Goal: Book appointment/travel/reservation

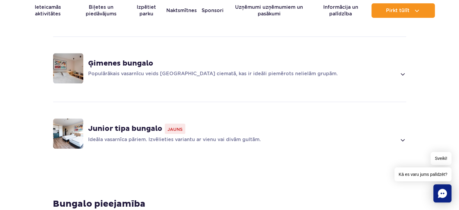
scroll to position [555, 0]
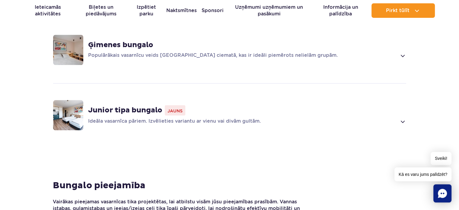
click at [114, 112] on font "Junior tipa bungalo" at bounding box center [125, 110] width 74 height 9
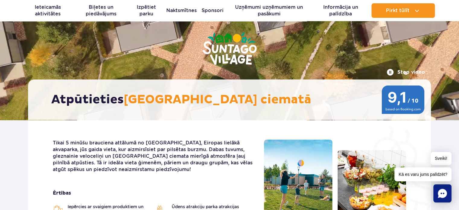
scroll to position [18, 0]
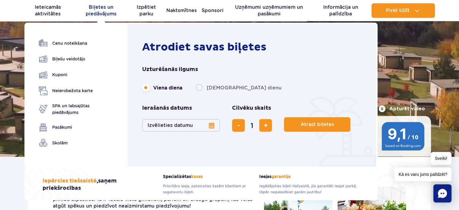
click at [103, 13] on font "Biļetes un piedāvājums" at bounding box center [101, 10] width 31 height 12
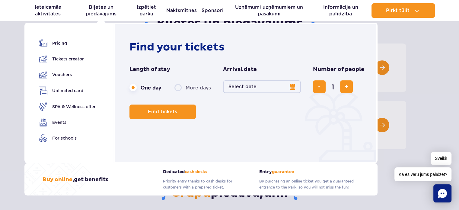
scroll to position [84, 0]
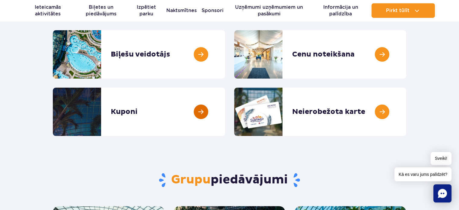
click at [225, 115] on link at bounding box center [225, 111] width 0 height 48
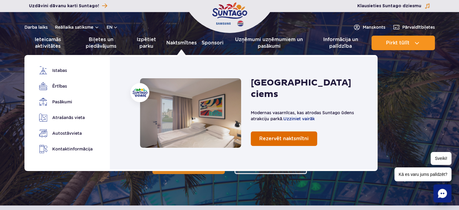
click at [275, 135] on span "Rezervēt naktsmītni" at bounding box center [283, 138] width 49 height 6
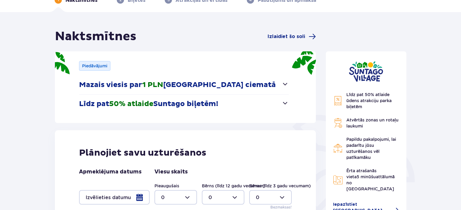
scroll to position [36, 0]
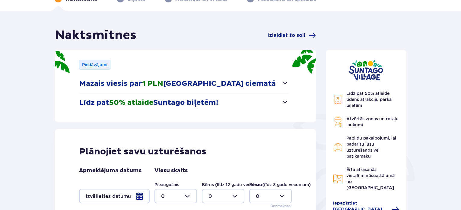
click at [274, 84] on button "Mazais viesis par 1 PLN Suntago ciematā" at bounding box center [184, 83] width 210 height 19
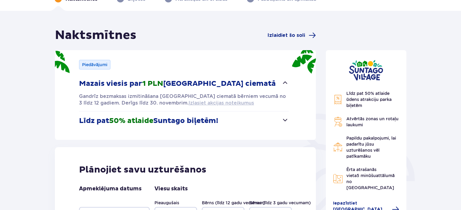
click at [189, 104] on font "Izlasiet akcijas noteikumus" at bounding box center [221, 103] width 65 height 6
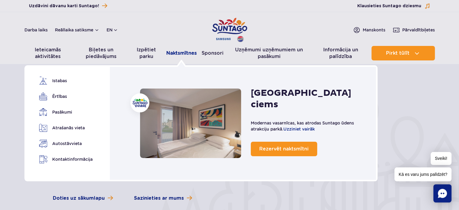
click at [182, 54] on font "Naktsmītnes" at bounding box center [181, 53] width 30 height 6
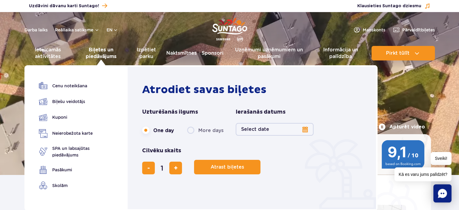
click at [100, 49] on font "Biļetes un piedāvājums" at bounding box center [101, 53] width 31 height 12
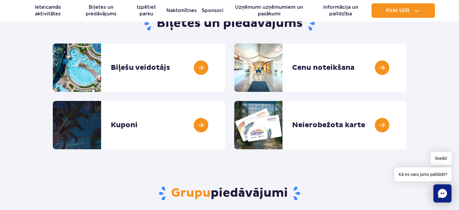
scroll to position [69, 0]
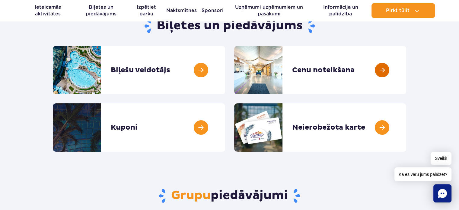
click at [406, 69] on link at bounding box center [406, 70] width 0 height 48
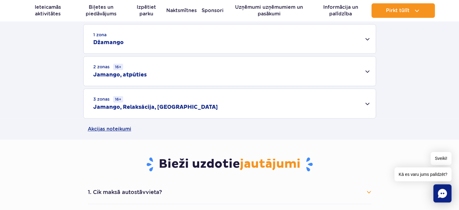
scroll to position [198, 0]
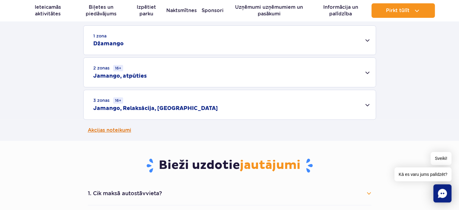
click at [109, 129] on font "Akcijas noteikumi" at bounding box center [109, 130] width 43 height 6
click at [361, 41] on div "1 zona Džamango" at bounding box center [230, 40] width 292 height 29
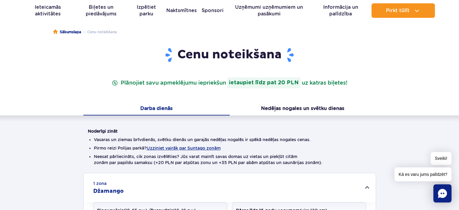
scroll to position [0, 0]
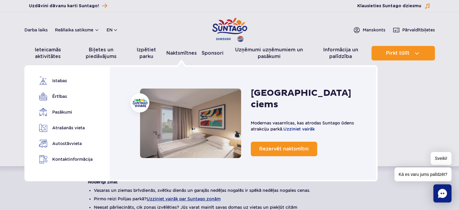
click at [196, 114] on link "Naktsmītnes" at bounding box center [190, 122] width 101 height 69
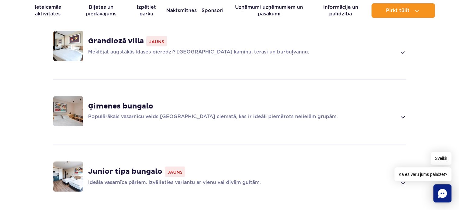
scroll to position [483, 0]
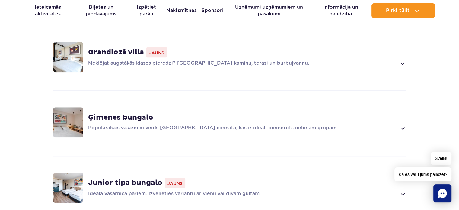
click at [258, 125] on font "Populārākais vasarnīcu veids Suntago ciematā, kas ir ideāli piemērots nelielām …" at bounding box center [212, 128] width 249 height 6
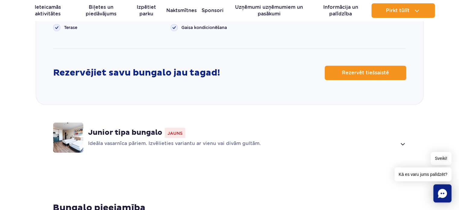
scroll to position [870, 0]
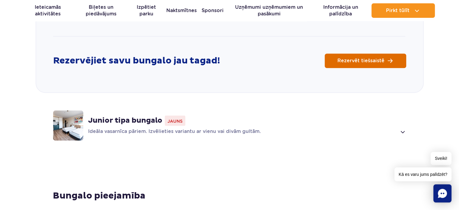
click at [350, 59] on span "Rezervēt tiešsaistē" at bounding box center [360, 60] width 47 height 5
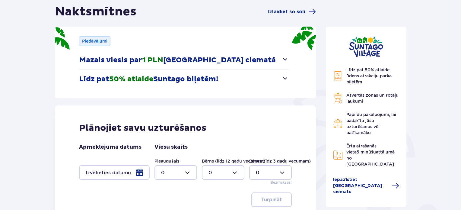
scroll to position [60, 0]
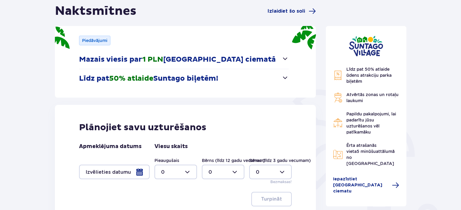
click at [273, 78] on button "Līdz pat 50% atlaide Suntago biļetēm!" at bounding box center [184, 78] width 210 height 19
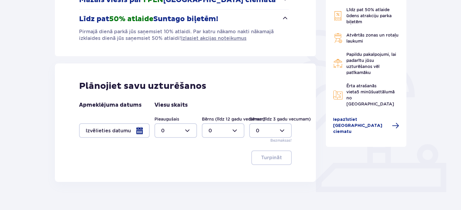
scroll to position [121, 0]
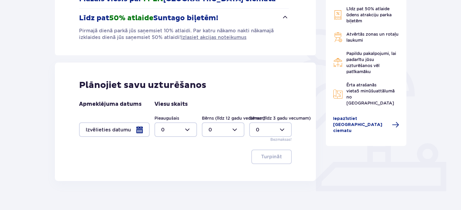
click at [133, 129] on div at bounding box center [114, 129] width 71 height 14
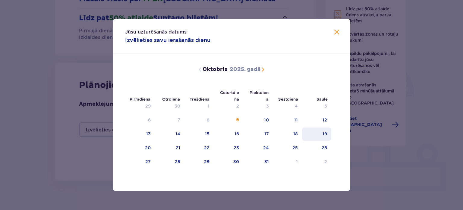
click at [326, 135] on font "19" at bounding box center [325, 133] width 5 height 5
click at [147, 145] on font "20" at bounding box center [148, 147] width 6 height 5
type input "19.10.25 - 20.10.25"
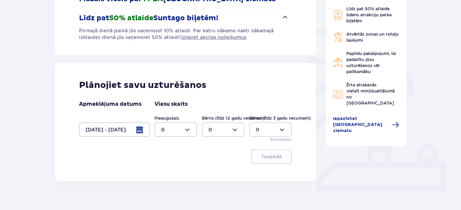
click at [187, 128] on div at bounding box center [175, 129] width 43 height 14
click at [163, 170] on font "2" at bounding box center [162, 173] width 3 height 6
type input "2"
click at [235, 131] on div at bounding box center [223, 129] width 43 height 14
click at [213, 160] on div "1" at bounding box center [222, 160] width 29 height 7
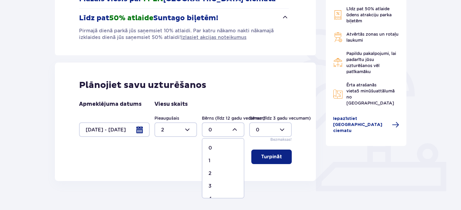
type input "1"
click at [284, 130] on div at bounding box center [270, 129] width 43 height 14
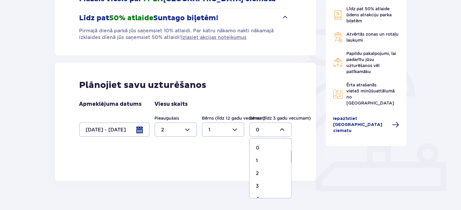
click at [259, 160] on div "1" at bounding box center [270, 160] width 29 height 7
type input "1"
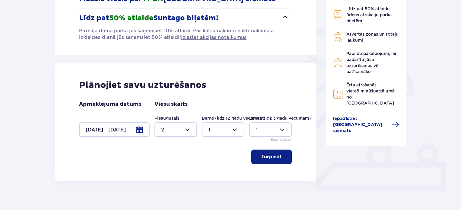
click at [259, 160] on button "Turpināt" at bounding box center [271, 156] width 40 height 14
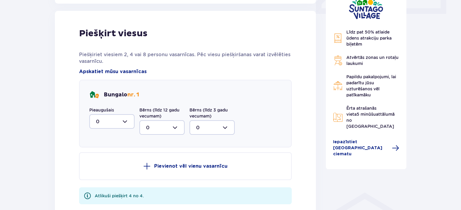
scroll to position [301, 0]
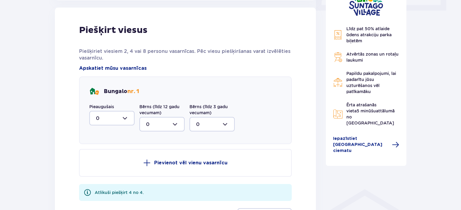
click at [126, 115] on div at bounding box center [111, 118] width 45 height 14
click at [103, 163] on div "2" at bounding box center [112, 161] width 32 height 7
type input "2"
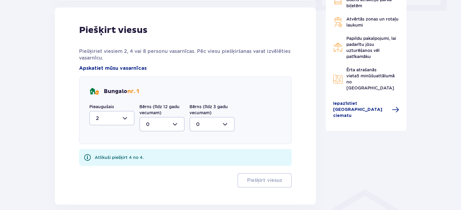
click at [175, 123] on div at bounding box center [161, 124] width 45 height 14
click at [152, 154] on div "1" at bounding box center [162, 155] width 32 height 7
type input "1"
click at [224, 122] on div at bounding box center [211, 124] width 45 height 14
click at [206, 154] on div "1" at bounding box center [212, 155] width 32 height 7
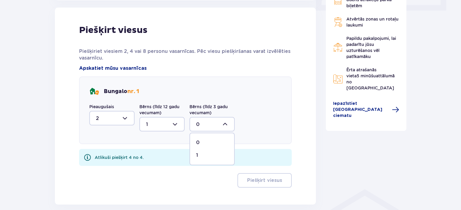
type input "1"
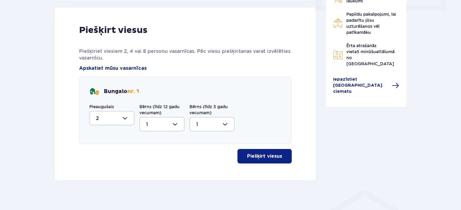
click at [270, 154] on font "Piešķirt viesus" at bounding box center [264, 156] width 35 height 5
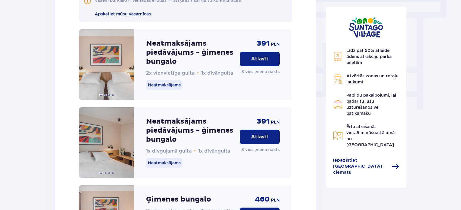
scroll to position [541, 0]
click at [254, 60] on font "Atlasīt" at bounding box center [259, 59] width 17 height 5
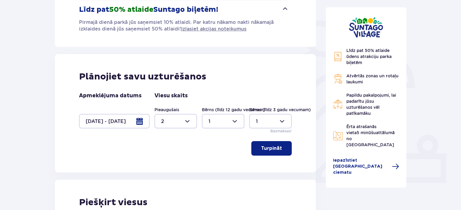
scroll to position [129, 0]
click at [141, 120] on div at bounding box center [114, 120] width 71 height 14
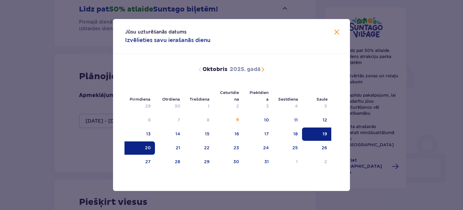
click at [317, 133] on div "19" at bounding box center [316, 133] width 29 height 13
click at [176, 146] on font "21" at bounding box center [178, 147] width 5 height 5
type input "19.10.25 - 21.10.25"
type input "0"
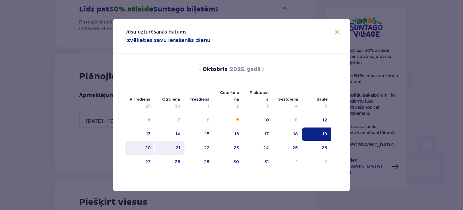
type input "0"
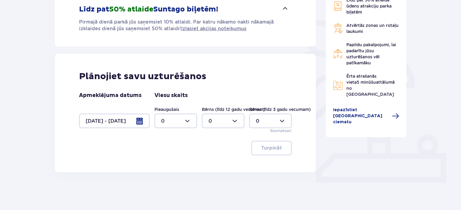
click at [189, 119] on div at bounding box center [175, 120] width 43 height 14
click at [162, 164] on font "2" at bounding box center [162, 164] width 3 height 6
type input "2"
click at [233, 121] on div at bounding box center [223, 120] width 43 height 14
click at [212, 154] on div "1" at bounding box center [222, 151] width 29 height 7
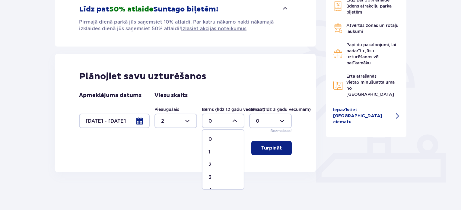
type input "1"
click at [282, 121] on div at bounding box center [270, 120] width 43 height 14
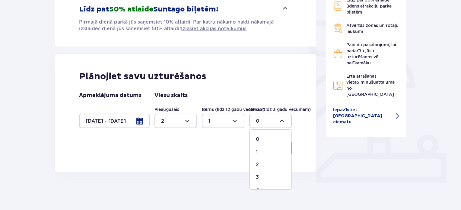
click at [258, 151] on div "1" at bounding box center [270, 151] width 29 height 7
type input "1"
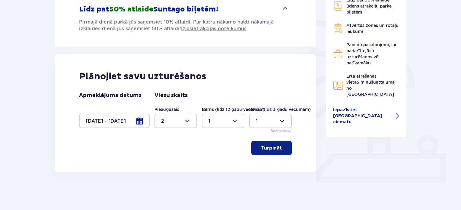
click at [261, 145] on font "Turpināt" at bounding box center [271, 147] width 21 height 5
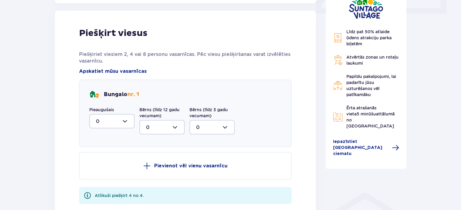
scroll to position [301, 0]
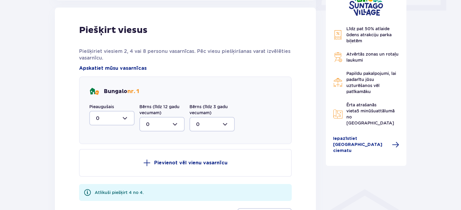
click at [125, 120] on div at bounding box center [111, 118] width 45 height 14
click at [99, 165] on span "2" at bounding box center [112, 161] width 44 height 13
type input "2"
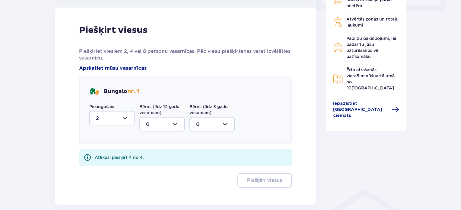
click at [180, 123] on div at bounding box center [161, 124] width 45 height 14
click at [150, 157] on div "1" at bounding box center [162, 155] width 32 height 7
type input "1"
click at [204, 121] on div at bounding box center [211, 124] width 45 height 14
click at [195, 160] on span "1" at bounding box center [212, 155] width 44 height 13
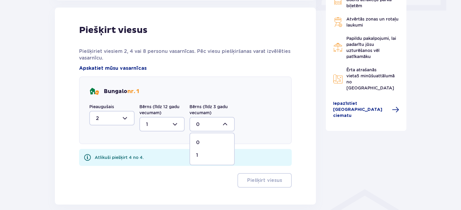
type input "1"
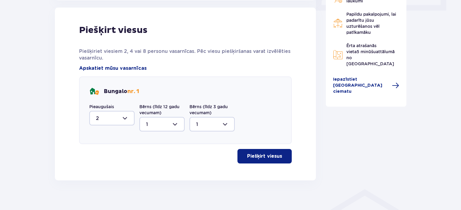
click at [263, 154] on font "Piešķirt viesus" at bounding box center [264, 156] width 35 height 5
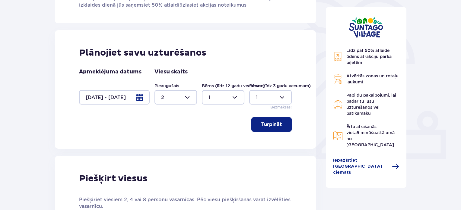
scroll to position [119, 0]
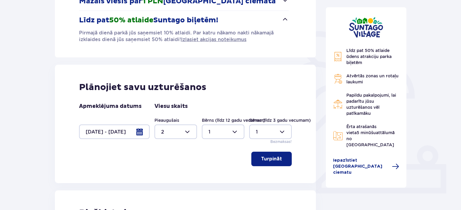
click at [138, 134] on div at bounding box center [114, 131] width 71 height 14
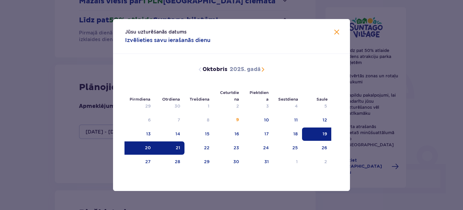
click at [318, 129] on div "19" at bounding box center [316, 133] width 29 height 13
click at [140, 146] on div "20" at bounding box center [140, 147] width 30 height 13
type input "[DATE] - [DATE]"
type input "0"
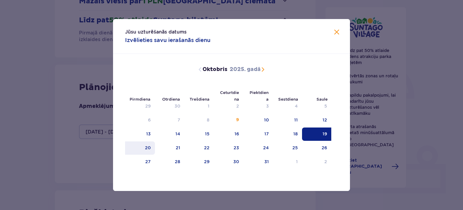
type input "0"
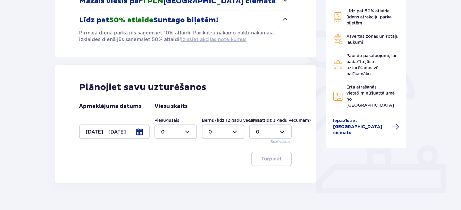
click at [211, 41] on font "Izlasiet akcijas noteikumus" at bounding box center [213, 39] width 65 height 6
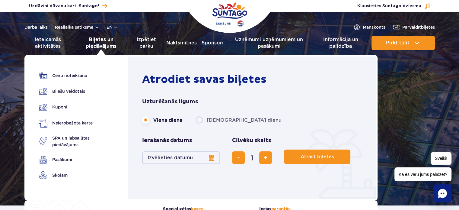
click at [95, 44] on font "Biļetes un piedāvājums" at bounding box center [101, 42] width 31 height 12
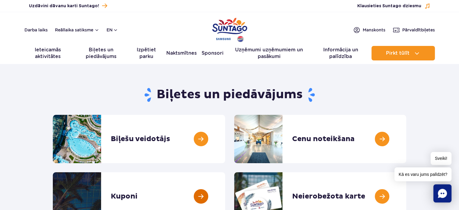
click at [225, 193] on link at bounding box center [225, 196] width 0 height 48
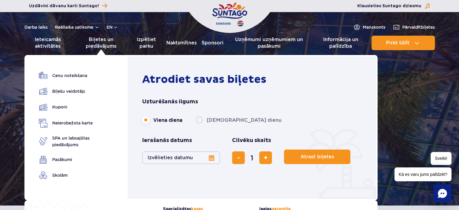
click at [220, 151] on button "Izvēlieties datumu" at bounding box center [181, 157] width 78 height 13
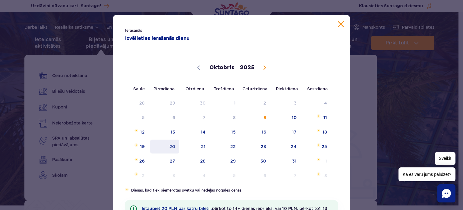
click at [169, 153] on span "20" at bounding box center [165, 146] width 30 height 14
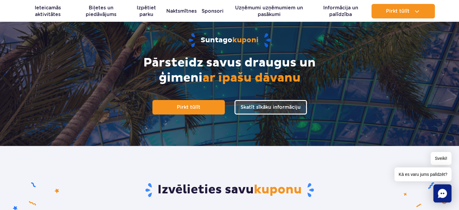
scroll to position [65, 0]
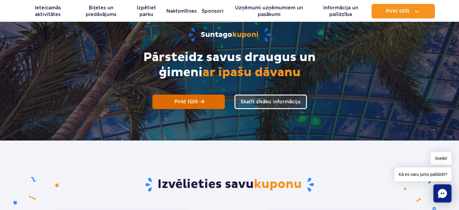
click at [206, 105] on link "Pirkt tūlīt" at bounding box center [188, 101] width 72 height 14
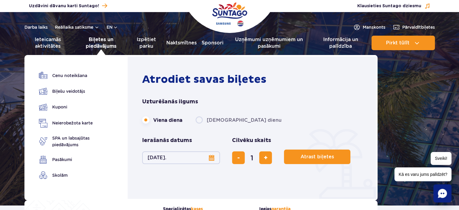
click at [100, 39] on font "Biļetes un piedāvājums" at bounding box center [101, 42] width 31 height 12
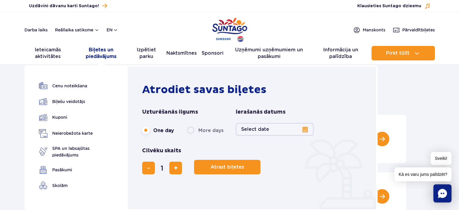
click at [99, 52] on font "Biļetes un piedāvājums" at bounding box center [101, 53] width 31 height 12
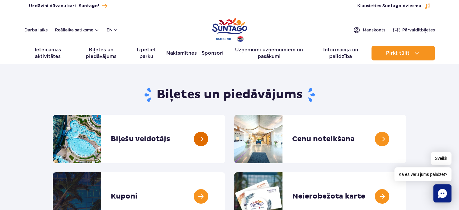
click at [225, 137] on link at bounding box center [225, 139] width 0 height 48
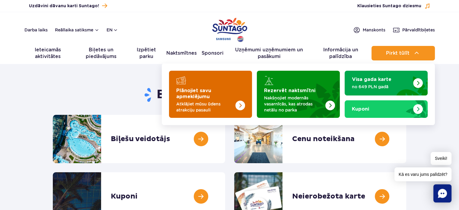
click at [203, 96] on font "Plānojiet savu apmeklējumu" at bounding box center [193, 93] width 35 height 11
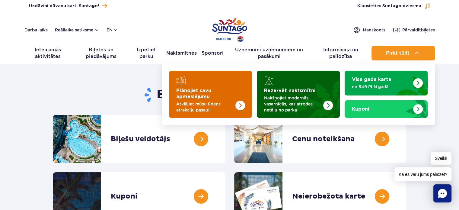
click at [289, 92] on font "Rezervēt naktsmītni" at bounding box center [289, 90] width 51 height 5
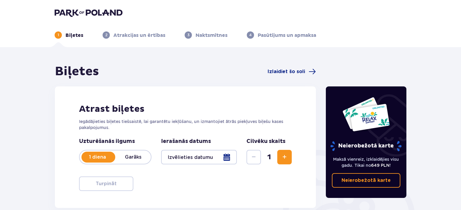
click at [195, 157] on div at bounding box center [199, 157] width 76 height 14
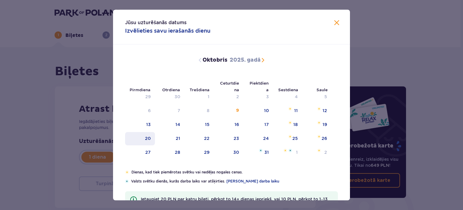
click at [149, 137] on font "20" at bounding box center [148, 138] width 6 height 5
type input "[DATE]"
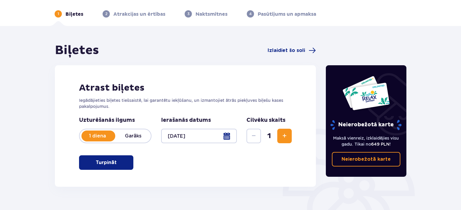
scroll to position [28, 0]
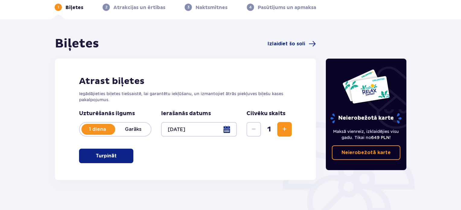
click at [284, 128] on span "Palielināt" at bounding box center [284, 128] width 7 height 7
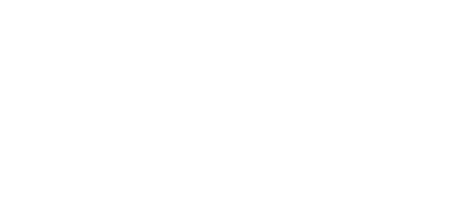
scroll to position [0, 0]
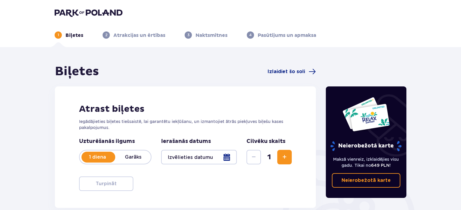
click at [216, 155] on div at bounding box center [199, 157] width 76 height 14
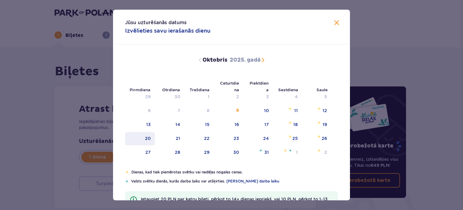
click at [145, 137] on font "20" at bounding box center [148, 138] width 6 height 5
type input "20.10.25"
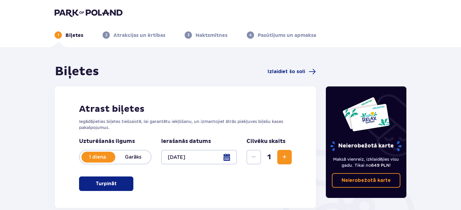
click at [283, 155] on span "Palielināt" at bounding box center [284, 156] width 7 height 7
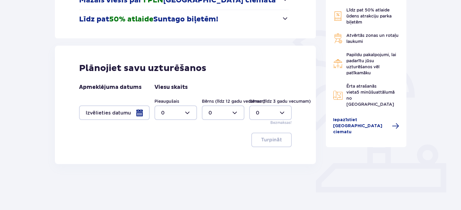
scroll to position [126, 0]
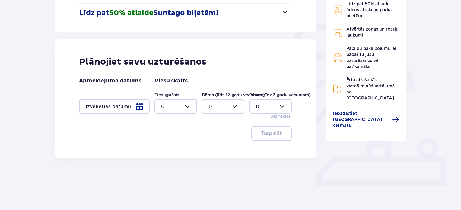
click at [141, 106] on div at bounding box center [114, 106] width 71 height 14
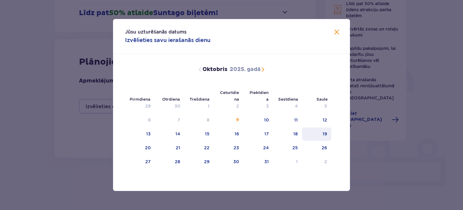
click at [323, 132] on font "19" at bounding box center [325, 133] width 5 height 5
click at [141, 147] on div "20" at bounding box center [140, 147] width 30 height 13
type input "[DATE] - [DATE]"
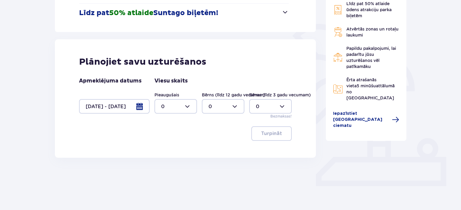
click at [177, 106] on div at bounding box center [175, 106] width 43 height 14
click at [166, 147] on div "2" at bounding box center [175, 150] width 29 height 7
type input "2"
click at [236, 106] on div at bounding box center [223, 106] width 43 height 14
click at [212, 137] on div "1" at bounding box center [222, 137] width 29 height 7
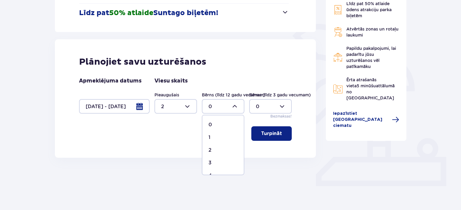
type input "1"
click at [282, 106] on div at bounding box center [270, 106] width 43 height 14
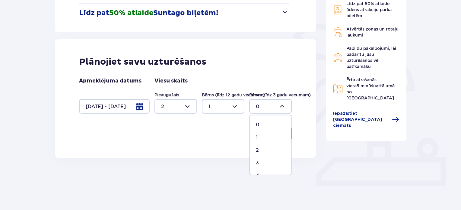
click at [256, 136] on font "1" at bounding box center [257, 137] width 2 height 6
type input "1"
click at [261, 134] on font "Turpināt" at bounding box center [271, 133] width 21 height 5
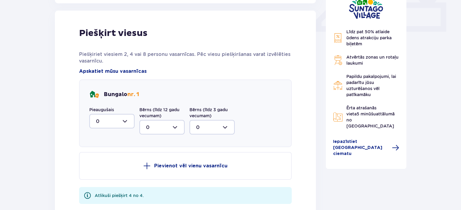
scroll to position [283, 0]
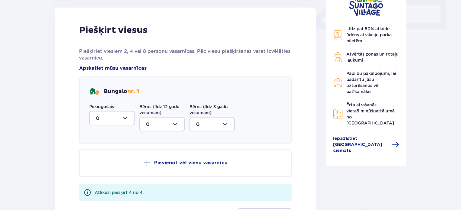
click at [124, 116] on div at bounding box center [111, 118] width 45 height 14
click at [102, 163] on div "2" at bounding box center [112, 161] width 32 height 7
type input "2"
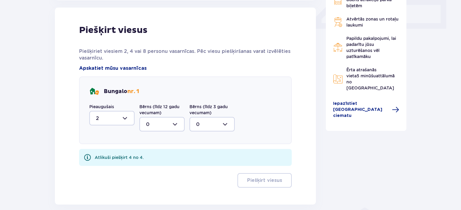
click at [179, 121] on div at bounding box center [161, 124] width 45 height 14
click at [150, 157] on div "1" at bounding box center [162, 155] width 32 height 7
type input "1"
click at [214, 121] on div at bounding box center [211, 124] width 45 height 14
click at [198, 154] on div "1" at bounding box center [212, 155] width 32 height 7
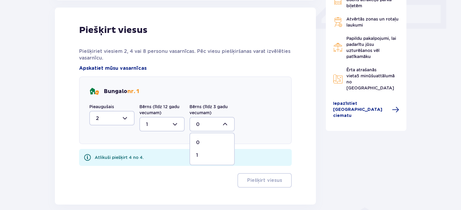
type input "1"
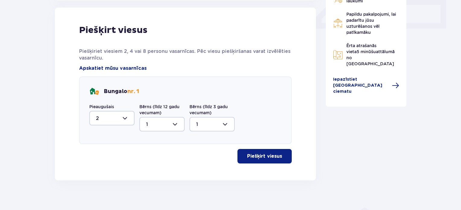
click at [251, 155] on font "Piešķirt viesus" at bounding box center [264, 156] width 35 height 5
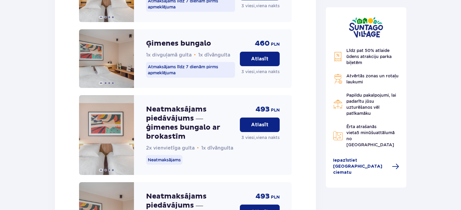
scroll to position [757, 0]
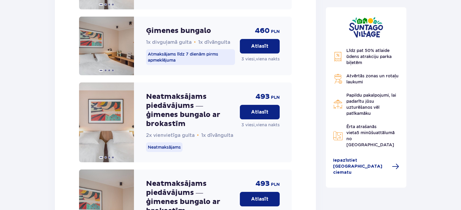
click at [264, 114] on font "Atlasīt" at bounding box center [259, 111] width 17 height 5
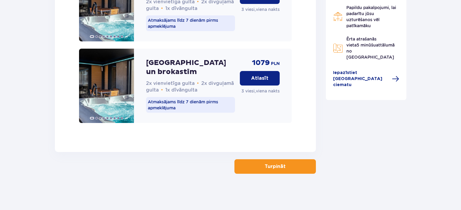
scroll to position [1728, 0]
click at [294, 167] on button "Turpināt" at bounding box center [274, 166] width 81 height 14
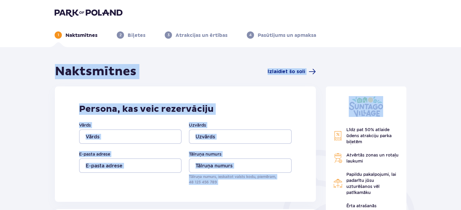
drag, startPoint x: 460, startPoint y: 31, endPoint x: 463, endPoint y: 55, distance: 23.7
click at [461, 55] on html "1 Naktsmītnes 2 Biļetes 3 Atrakcijas un ērtības 4 Pasūtījums un apmaksa Naktsmī…" at bounding box center [230, 105] width 461 height 210
